Goal: Task Accomplishment & Management: Manage account settings

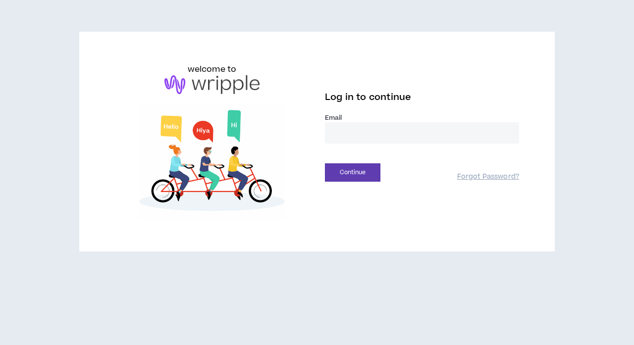
type input "**********"
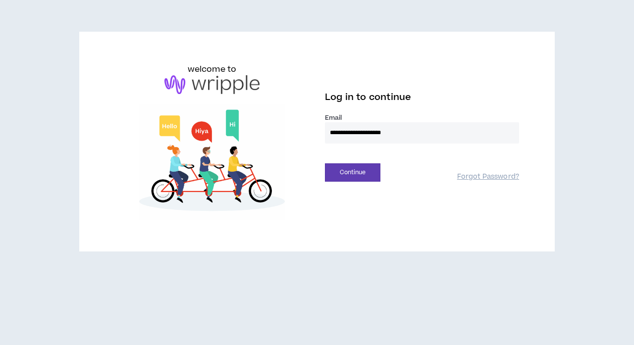
click at [353, 172] on button "Continue" at bounding box center [352, 172] width 55 height 18
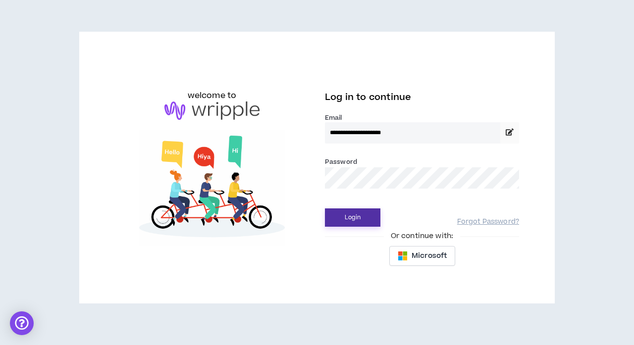
click at [363, 220] on button "Login" at bounding box center [352, 217] width 55 height 18
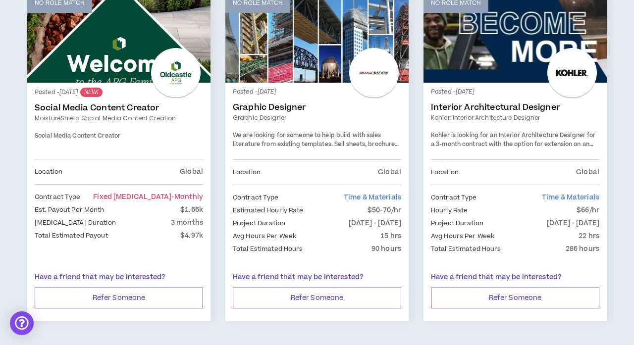
scroll to position [193, 0]
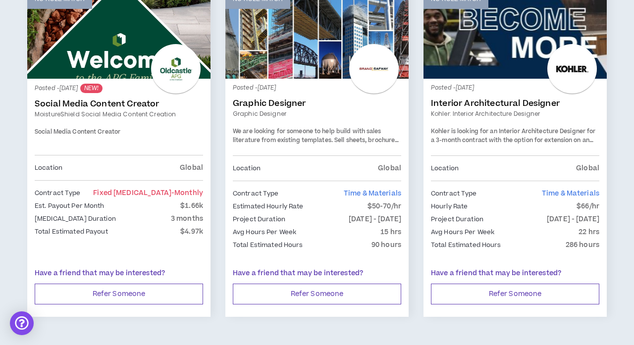
click at [155, 73] on div at bounding box center [176, 69] width 50 height 50
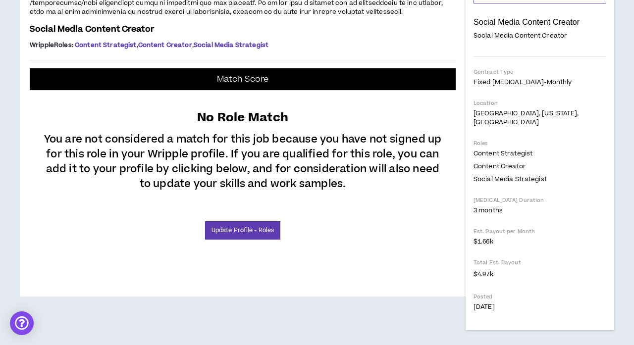
scroll to position [397, 0]
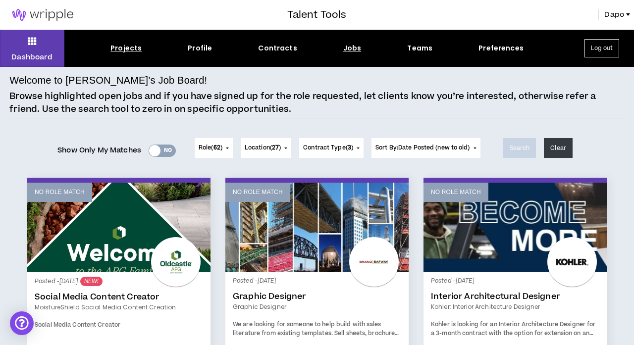
click at [139, 52] on div "Projects" at bounding box center [125, 48] width 31 height 10
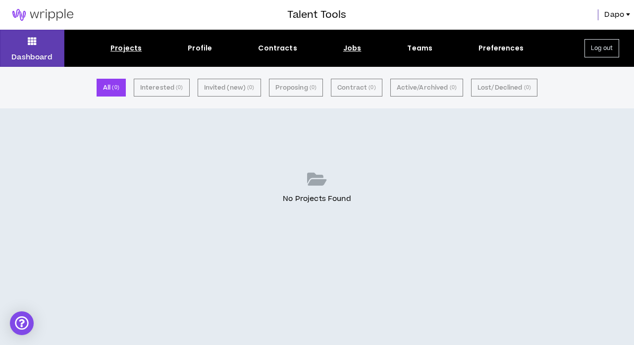
click at [343, 53] on div "Jobs" at bounding box center [352, 48] width 18 height 10
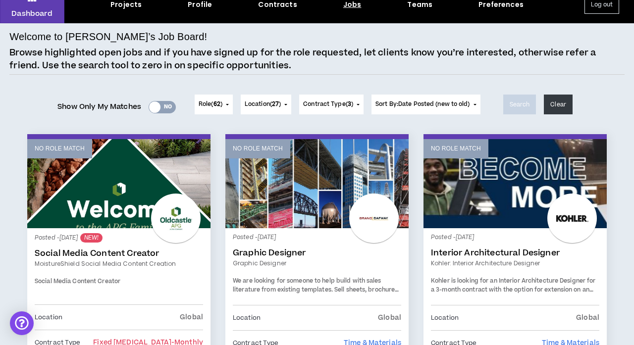
scroll to position [36, 0]
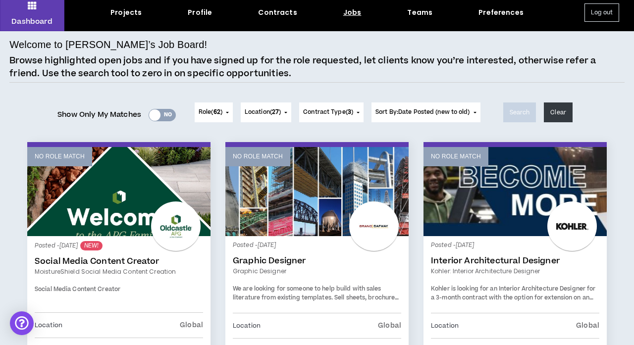
click at [166, 117] on div "Yes No" at bounding box center [162, 115] width 27 height 12
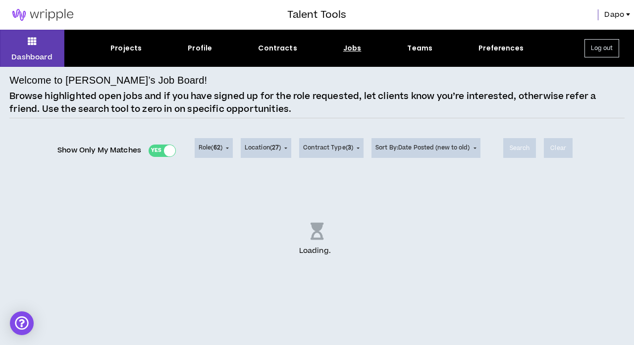
scroll to position [0, 0]
